Goal: Navigation & Orientation: Find specific page/section

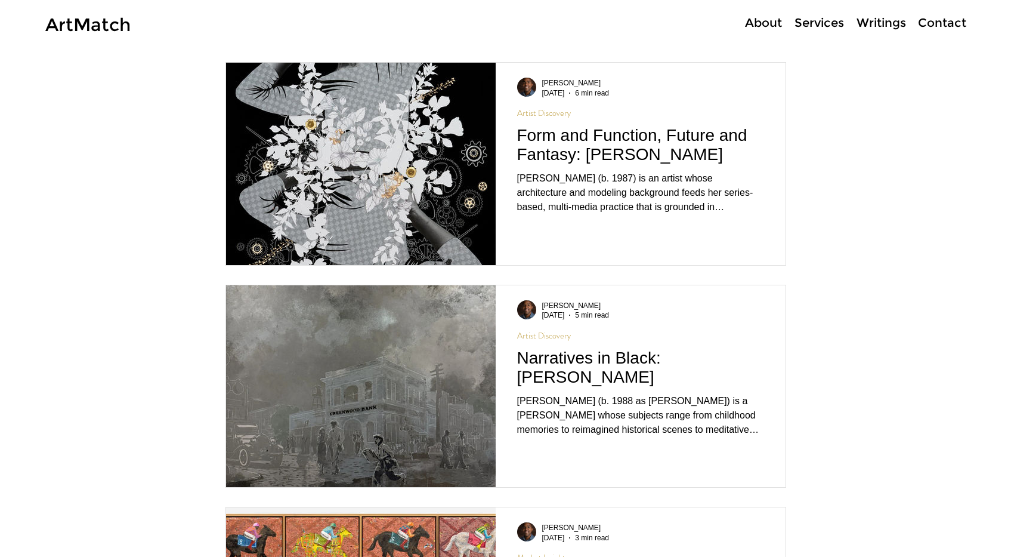
click at [764, 22] on p "About" at bounding box center [763, 22] width 49 height 17
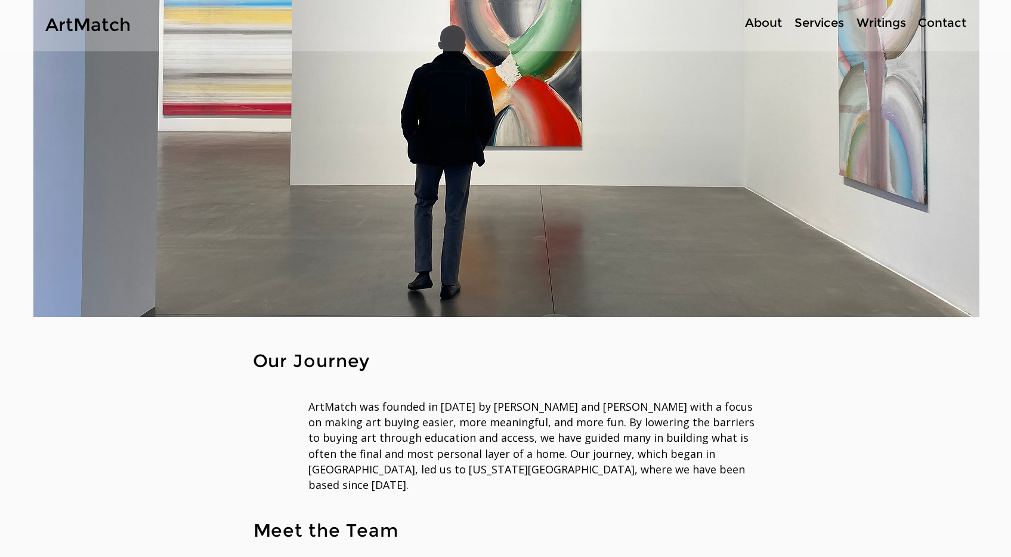
scroll to position [62, 0]
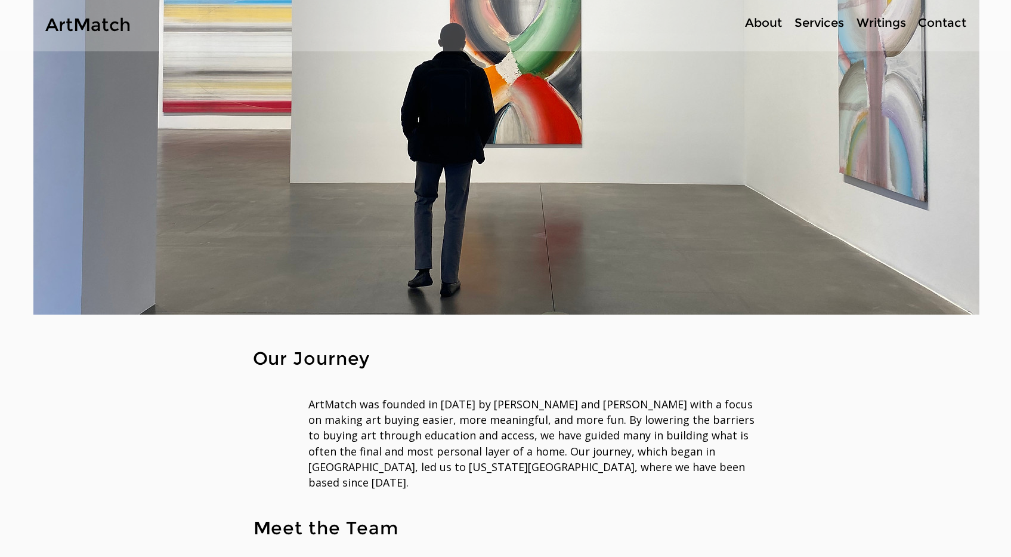
click at [881, 20] on p "Writings" at bounding box center [881, 22] width 61 height 17
